Goal: Task Accomplishment & Management: Use online tool/utility

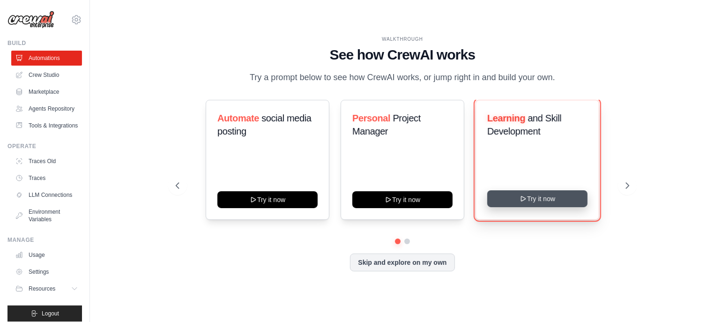
click at [557, 198] on button "Try it now" at bounding box center [537, 198] width 100 height 17
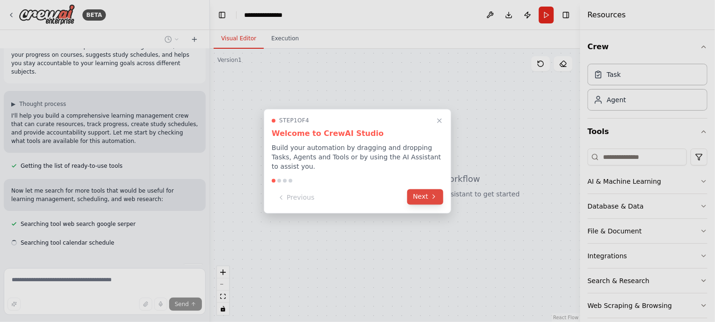
scroll to position [40, 0]
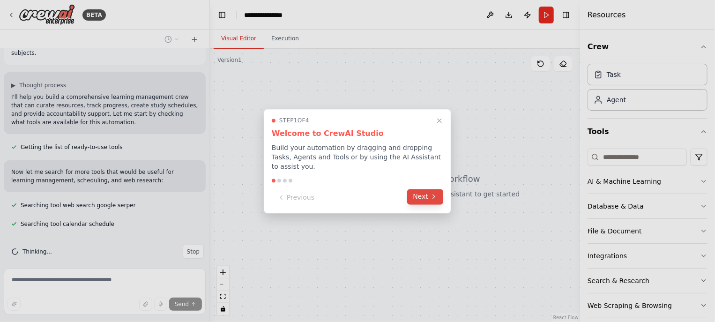
click at [426, 190] on button "Next" at bounding box center [425, 196] width 36 height 15
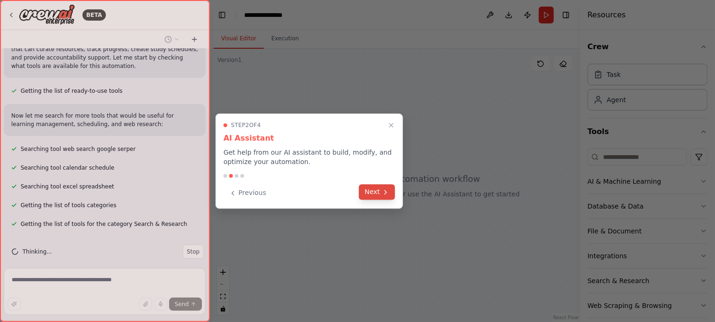
scroll to position [115, 0]
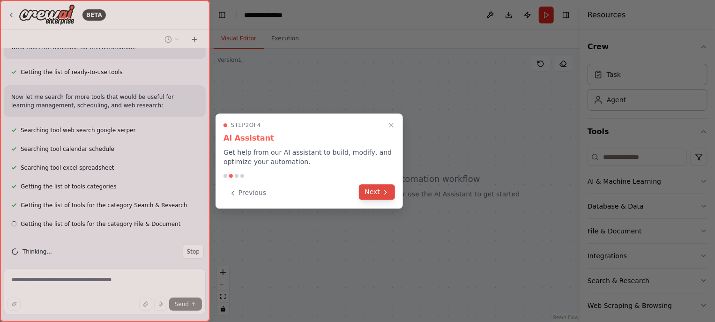
click at [376, 191] on button "Next" at bounding box center [377, 191] width 36 height 15
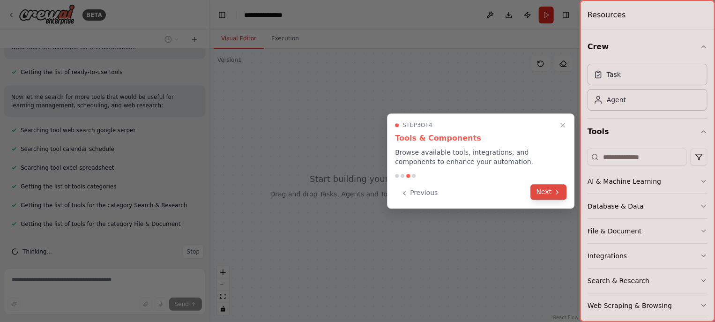
click at [545, 191] on button "Next" at bounding box center [549, 191] width 36 height 15
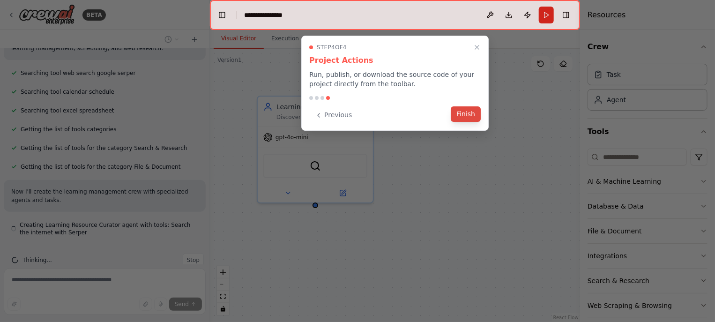
scroll to position [181, 0]
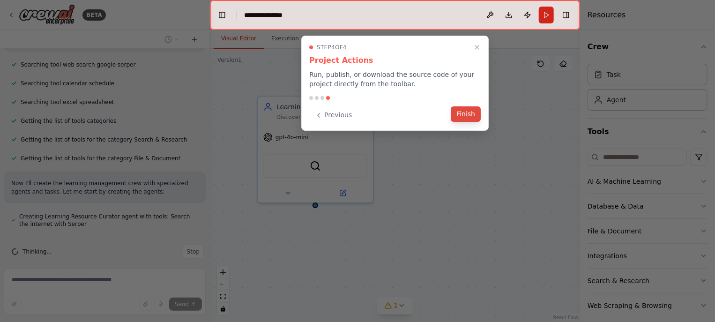
click at [465, 114] on button "Finish" at bounding box center [466, 113] width 30 height 15
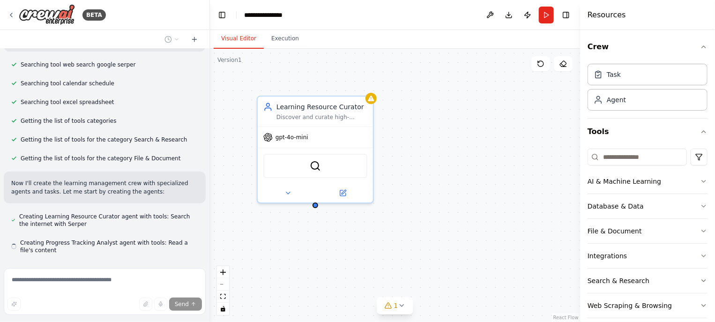
scroll to position [207, 0]
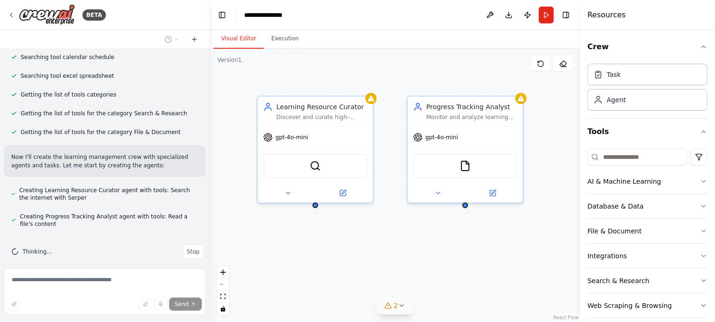
click at [402, 307] on icon at bounding box center [401, 305] width 7 height 7
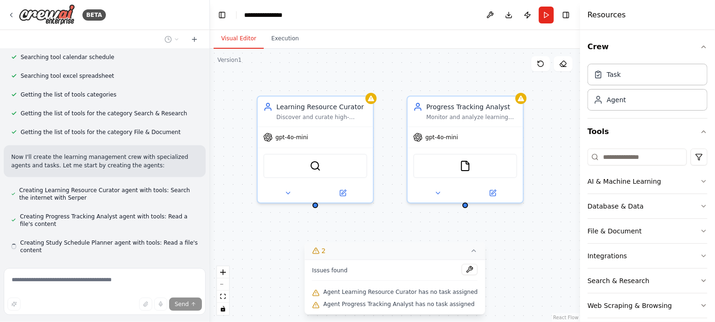
scroll to position [233, 0]
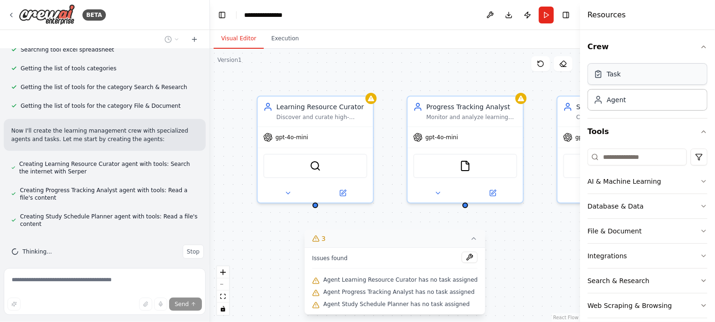
click at [624, 82] on div "Task" at bounding box center [648, 74] width 120 height 22
click at [624, 81] on div "Task" at bounding box center [648, 74] width 120 height 22
click at [332, 144] on div "gpt-4o-mini" at bounding box center [315, 135] width 115 height 21
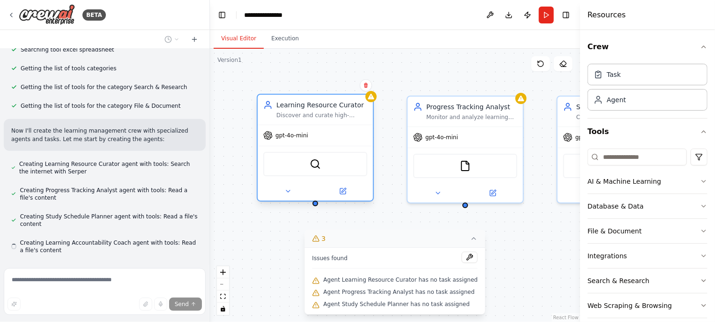
scroll to position [260, 0]
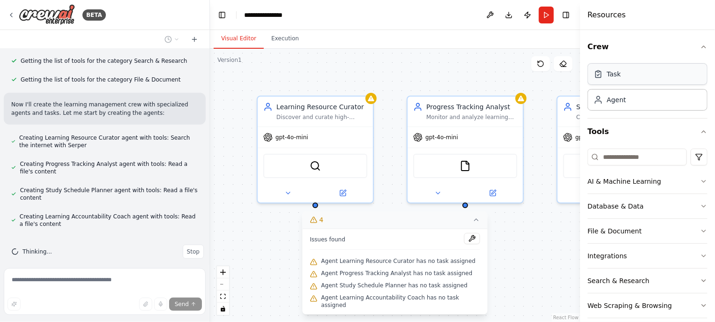
click at [618, 81] on div "Task" at bounding box center [648, 74] width 120 height 22
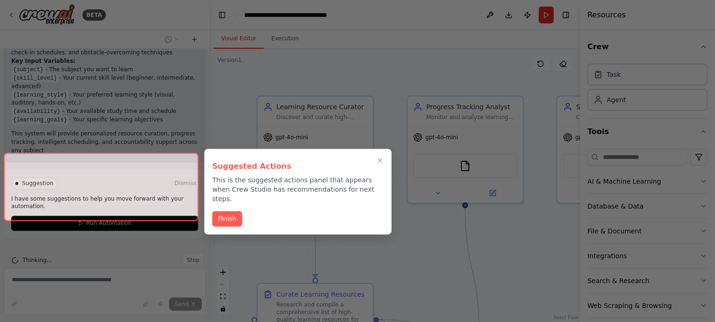
scroll to position [847, 0]
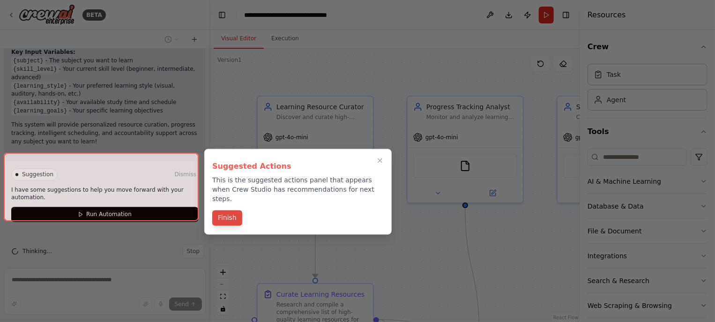
click at [232, 213] on button "Finish" at bounding box center [227, 217] width 30 height 15
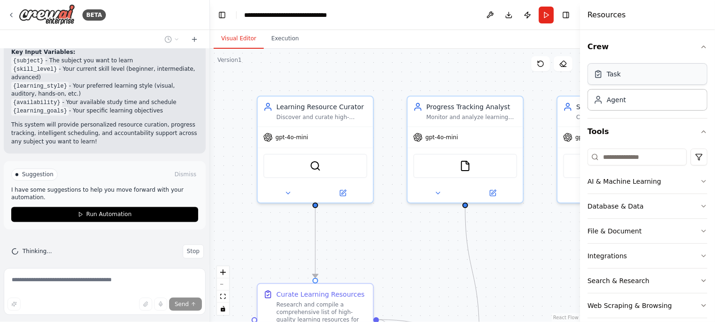
click at [618, 77] on div "Task" at bounding box center [614, 73] width 14 height 9
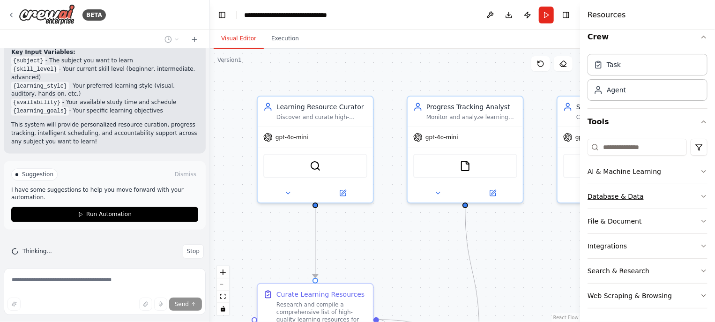
scroll to position [0, 0]
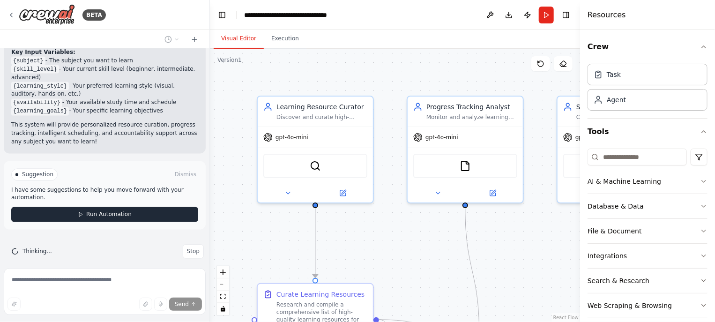
click at [139, 209] on button "Run Automation" at bounding box center [104, 214] width 187 height 15
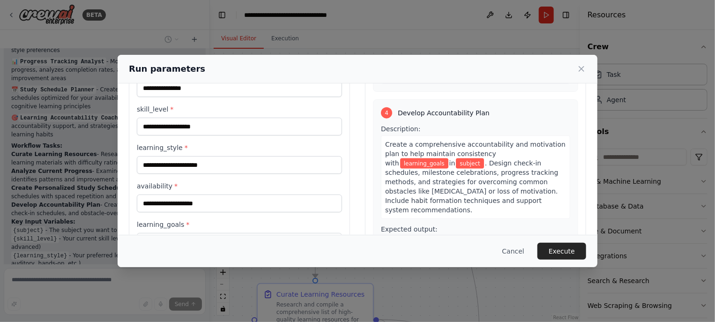
scroll to position [92, 0]
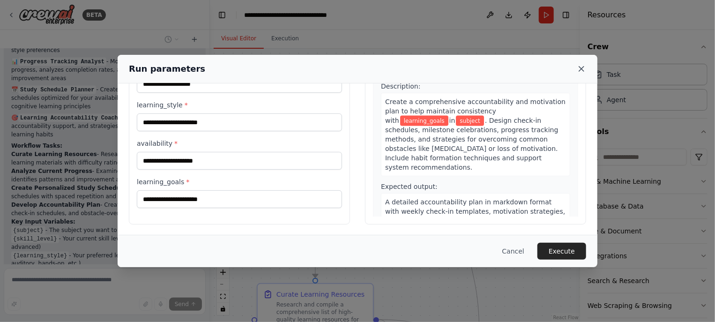
drag, startPoint x: 576, startPoint y: 72, endPoint x: 584, endPoint y: 66, distance: 10.4
click at [584, 66] on div "Run parameters" at bounding box center [357, 68] width 457 height 13
click at [584, 66] on icon at bounding box center [581, 68] width 9 height 9
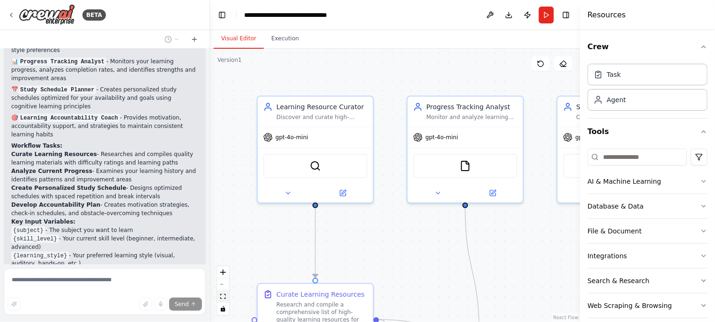
click at [224, 291] on button "fit view" at bounding box center [223, 297] width 12 height 12
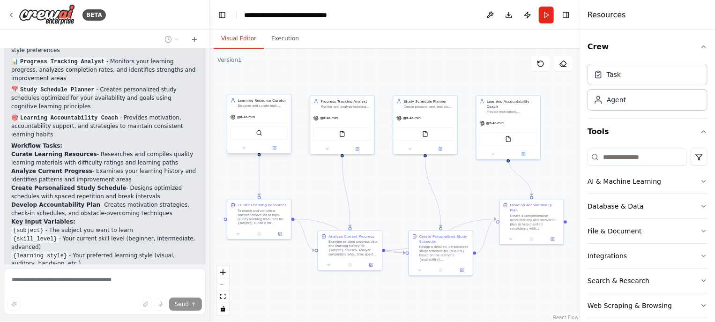
click at [268, 139] on div "SerperDevTool" at bounding box center [259, 133] width 64 height 20
click at [245, 157] on div ".deletable-edge-delete-btn { width: 20px; height: 20px; border: 0px solid #ffff…" at bounding box center [395, 185] width 370 height 273
click at [245, 155] on div ".deletable-edge-delete-btn { width: 20px; height: 20px; border: 0px solid #ffff…" at bounding box center [395, 185] width 370 height 273
click at [275, 151] on div at bounding box center [259, 148] width 64 height 10
click at [279, 147] on button at bounding box center [275, 148] width 30 height 6
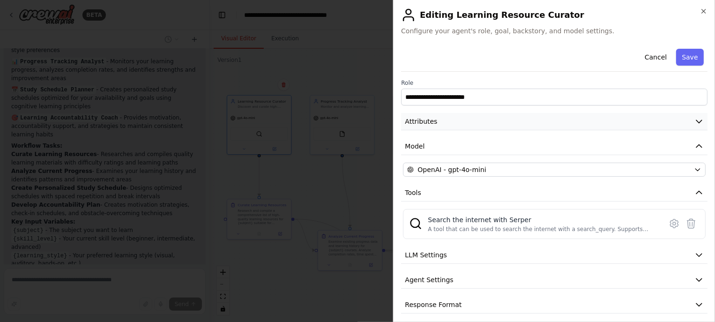
click at [468, 126] on button "Attributes" at bounding box center [554, 121] width 306 height 17
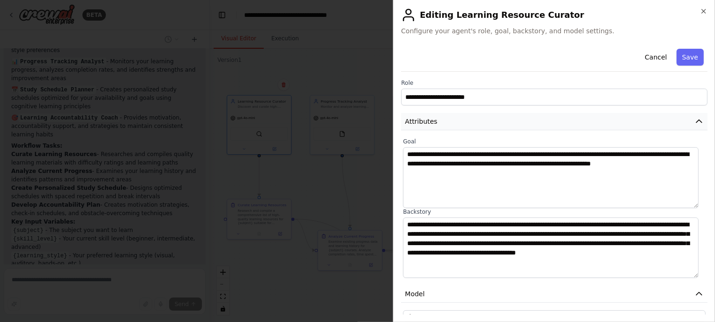
click at [502, 116] on button "Attributes" at bounding box center [554, 121] width 306 height 17
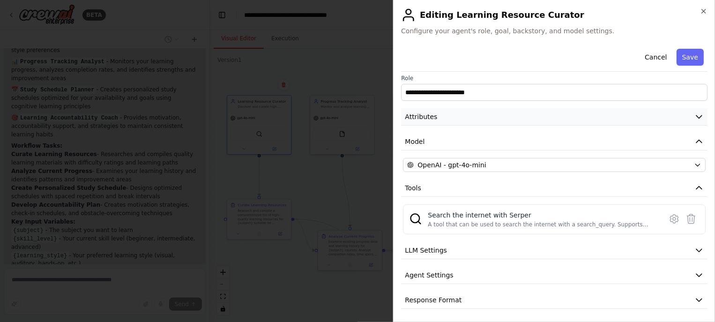
scroll to position [6, 0]
click at [636, 270] on button "Agent Settings" at bounding box center [554, 274] width 306 height 17
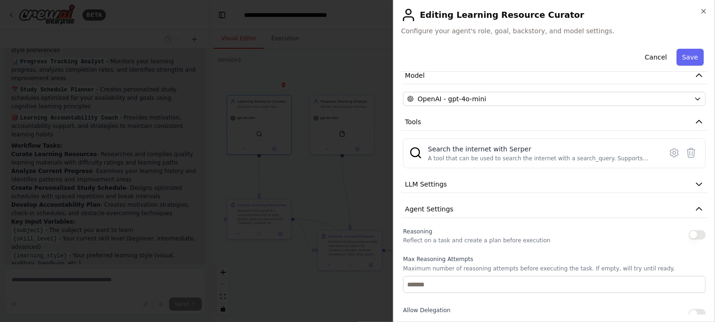
scroll to position [69, 0]
click at [596, 208] on button "Agent Settings" at bounding box center [554, 210] width 306 height 17
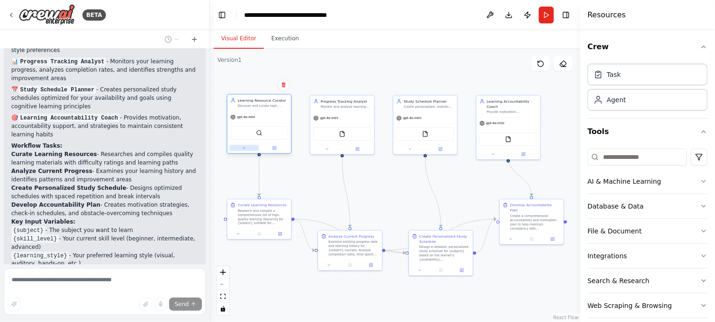
click at [247, 149] on button at bounding box center [245, 148] width 30 height 6
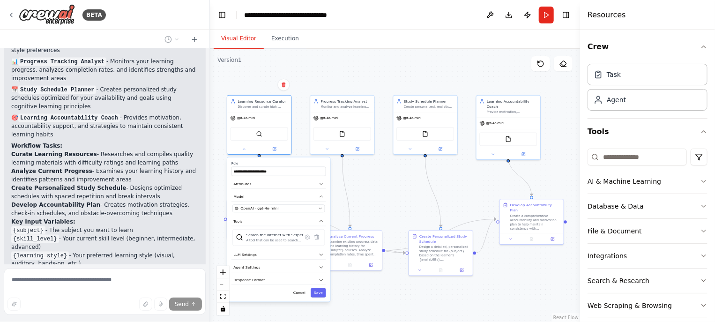
click at [368, 298] on div ".deletable-edge-delete-btn { width: 20px; height: 20px; border: 0px solid #ffff…" at bounding box center [395, 185] width 370 height 273
click at [246, 151] on div at bounding box center [259, 148] width 64 height 10
click at [245, 153] on div "Learning Resource Curator Discover and curate high-quality learning resources f…" at bounding box center [259, 124] width 65 height 60
click at [242, 148] on icon at bounding box center [244, 148] width 4 height 4
